Goal: Task Accomplishment & Management: Use online tool/utility

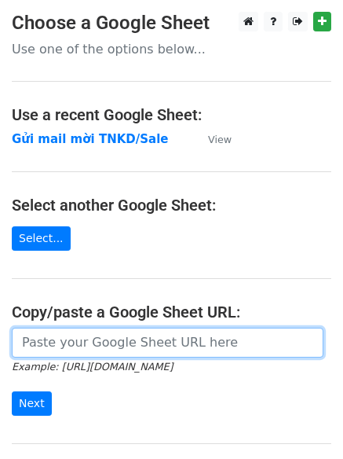
click at [72, 337] on input "url" at bounding box center [168, 343] width 312 height 30
paste input "https://docs.google.com/spreadsheets/d/1TtAizbGxqnDU64DPIErVZcve06-jb8T-hSU-B2z…"
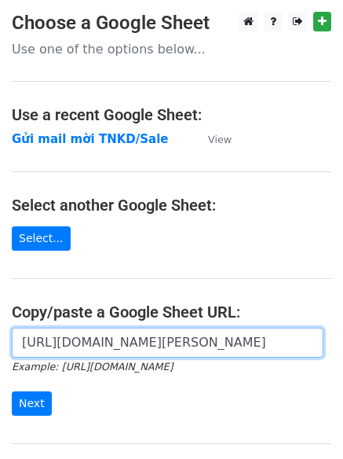
scroll to position [0, 456]
type input "https://docs.google.com/spreadsheets/d/1TtAizbGxqnDU64DPIErVZcve06-jb8T-hSU-B2z…"
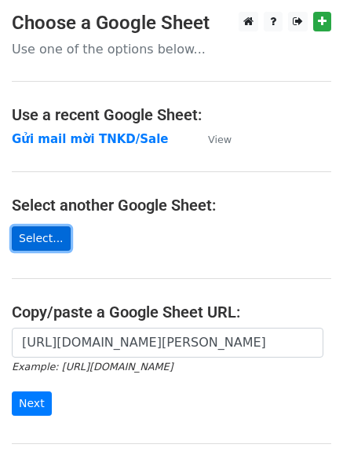
click at [37, 249] on link "Select..." at bounding box center [41, 238] width 59 height 24
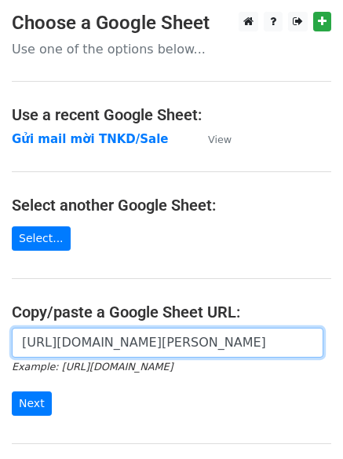
click at [77, 351] on input "https://docs.google.com/spreadsheets/d/1TtAizbGxqnDU64DPIErVZcve06-jb8T-hSU-B2z…" at bounding box center [168, 343] width 312 height 30
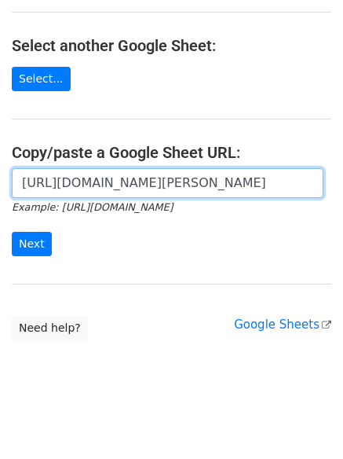
scroll to position [160, 0]
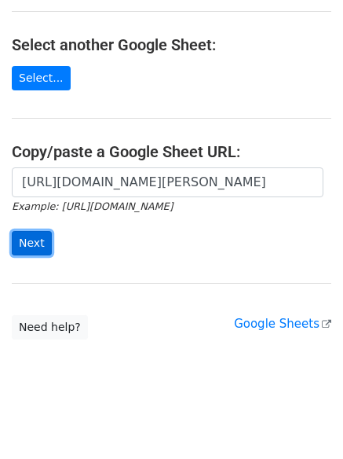
click at [41, 235] on input "Next" at bounding box center [32, 243] width 40 height 24
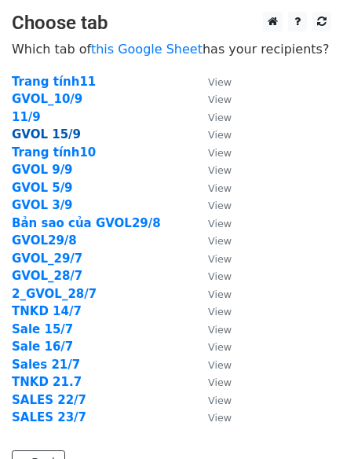
click at [62, 134] on strong "GVOL 15/9" at bounding box center [46, 134] width 69 height 14
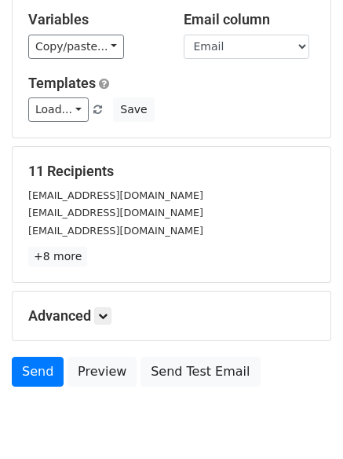
scroll to position [152, 0]
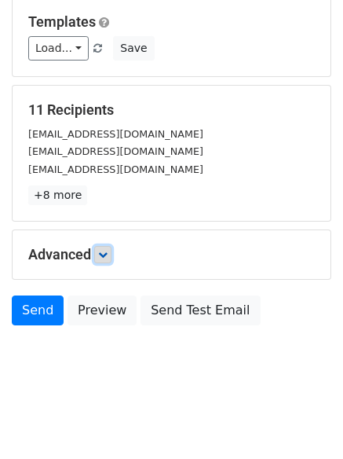
click at [112, 259] on link at bounding box center [102, 254] width 17 height 17
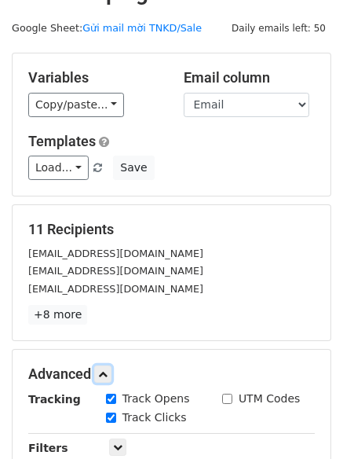
scroll to position [0, 0]
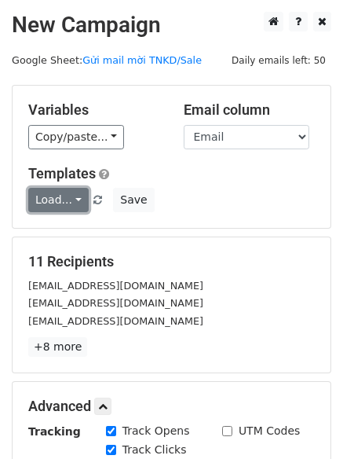
click at [77, 202] on link "Load..." at bounding box center [58, 200] width 60 height 24
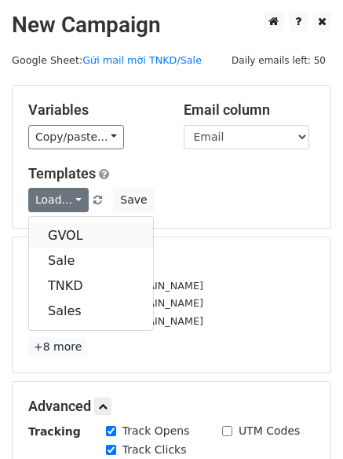
click at [75, 241] on link "GVOL" at bounding box center [91, 235] width 124 height 25
